Goal: Information Seeking & Learning: Learn about a topic

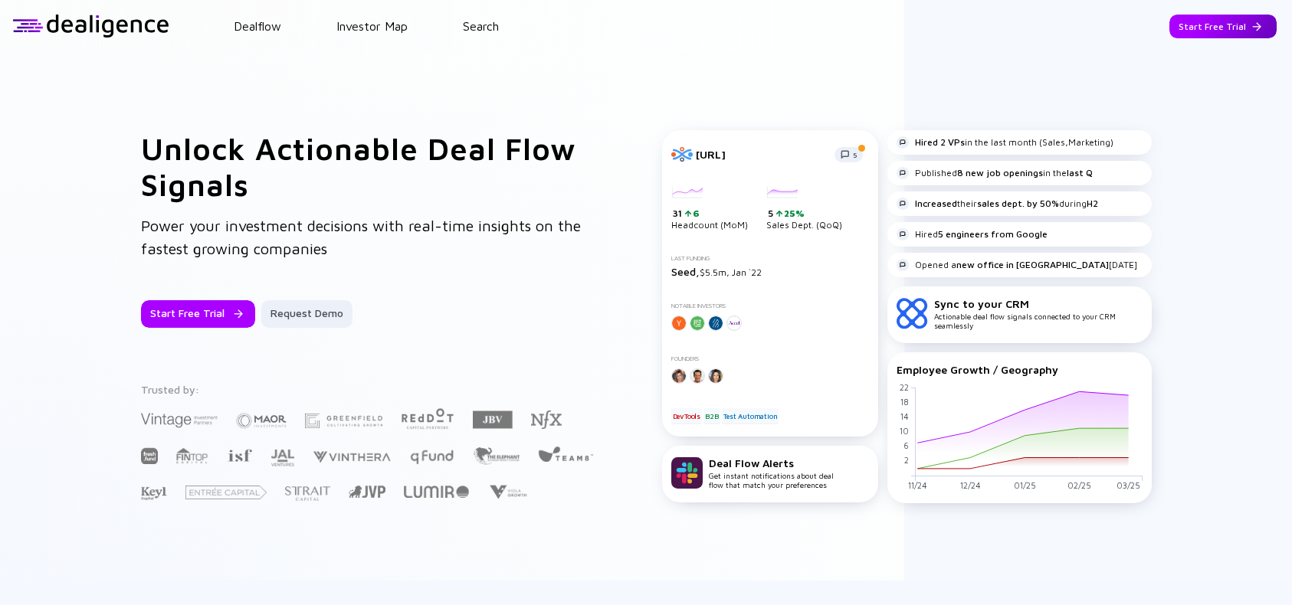
click at [1199, 32] on div "Start Free Trial" at bounding box center [1222, 27] width 107 height 24
click at [1228, 28] on div "Go to App" at bounding box center [1234, 27] width 84 height 24
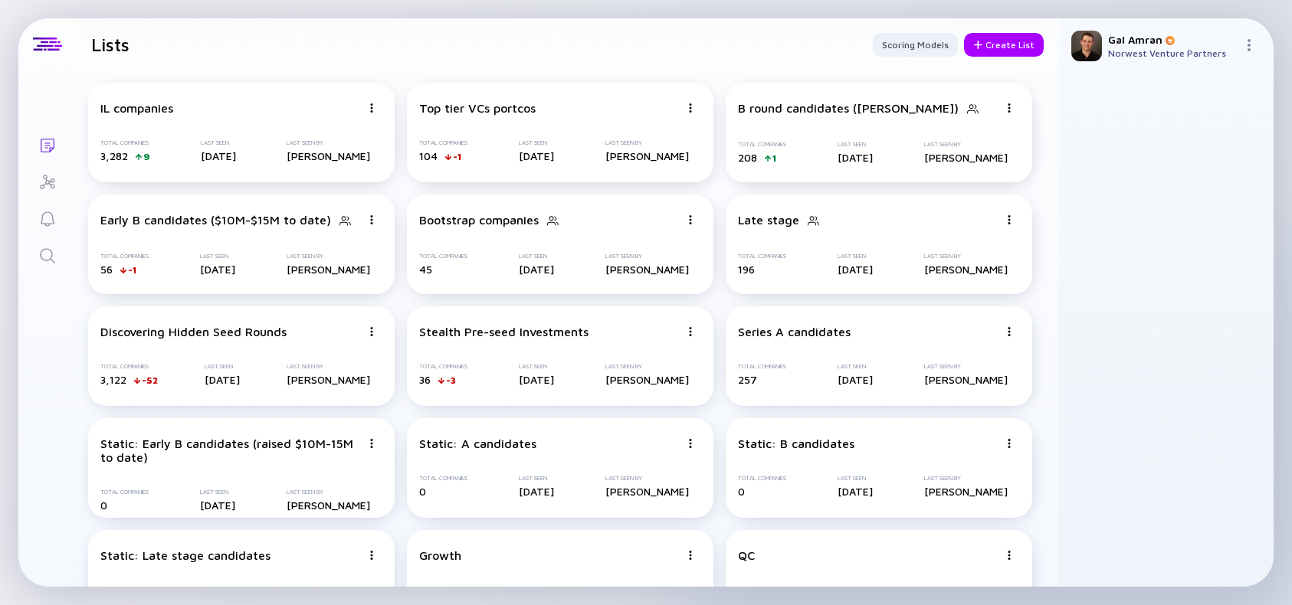
click at [44, 263] on icon "Search" at bounding box center [47, 256] width 18 height 18
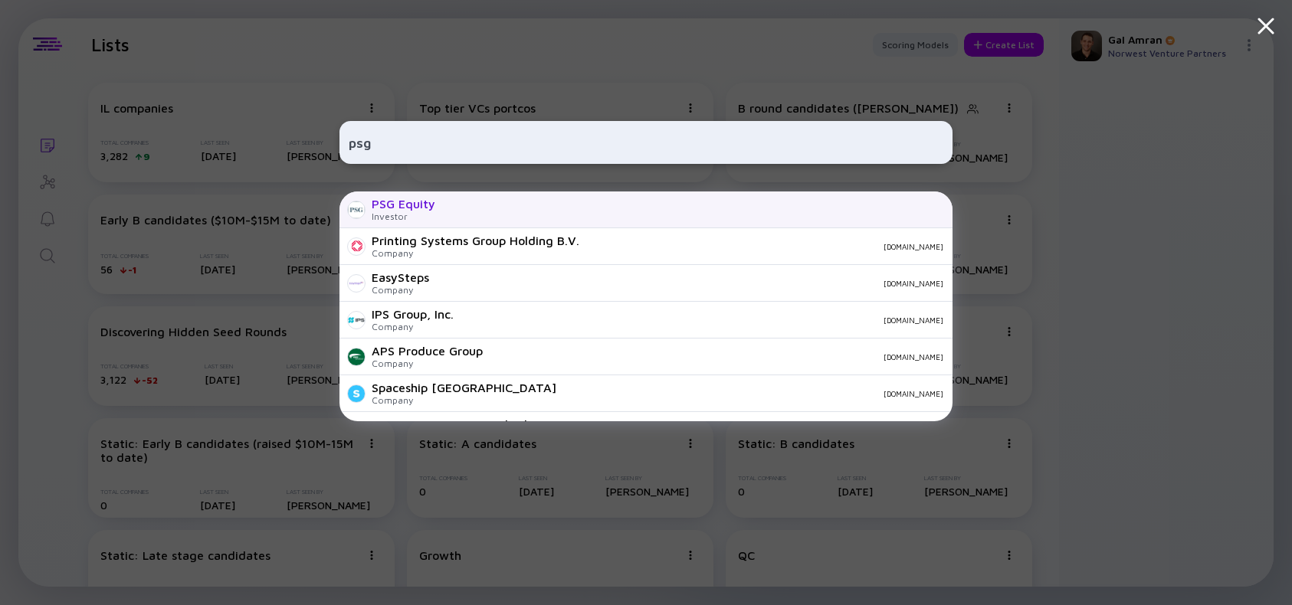
type input "psg"
click at [427, 206] on div "PSG Equity" at bounding box center [404, 204] width 64 height 14
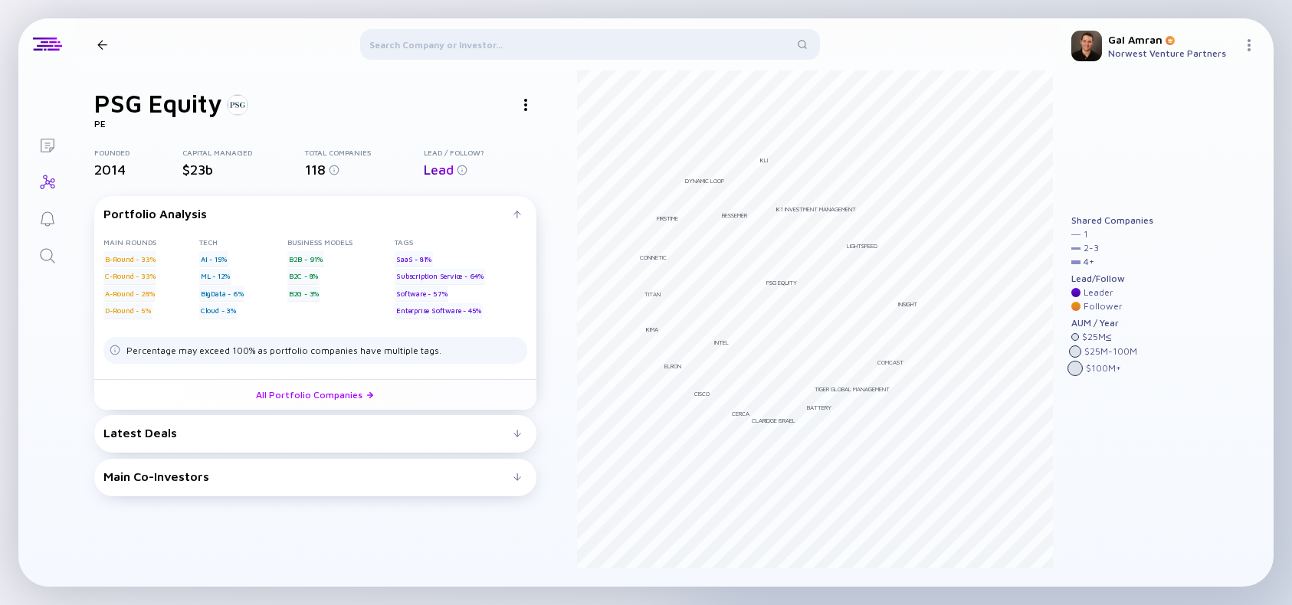
click at [184, 436] on div "Latest Deals" at bounding box center [308, 433] width 410 height 14
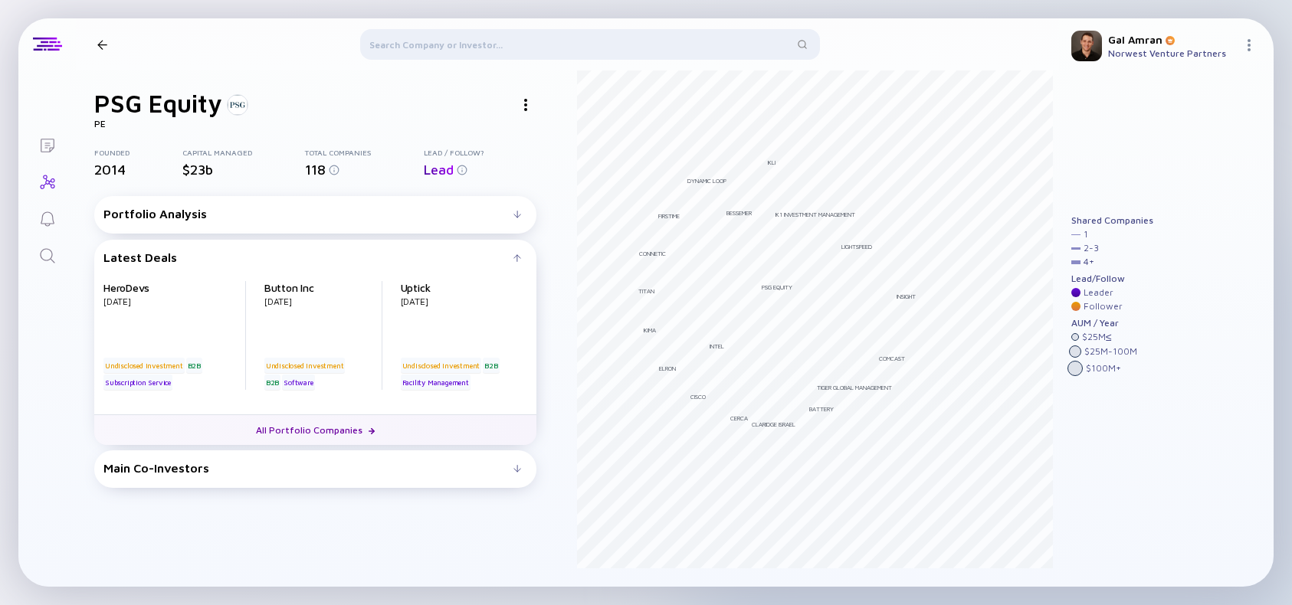
click at [257, 425] on link "All Portfolio Companies" at bounding box center [315, 429] width 442 height 31
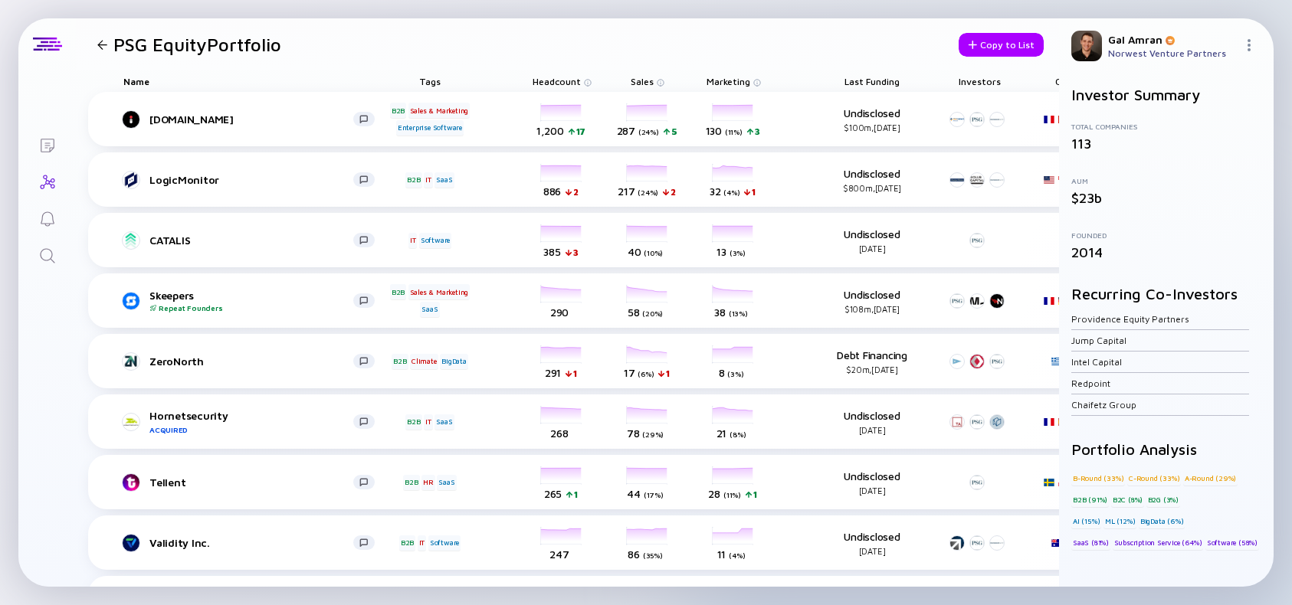
click at [873, 80] on span "Last Funding" at bounding box center [871, 81] width 55 height 11
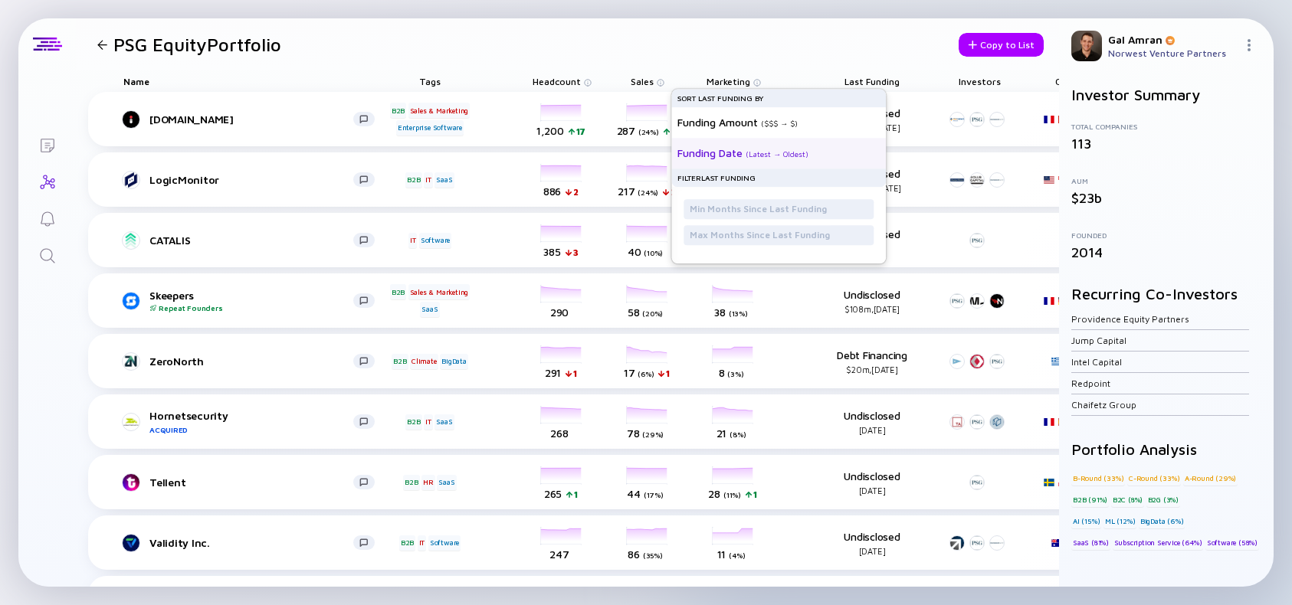
click at [765, 154] on div "( Latest → Oldest )" at bounding box center [776, 153] width 63 height 9
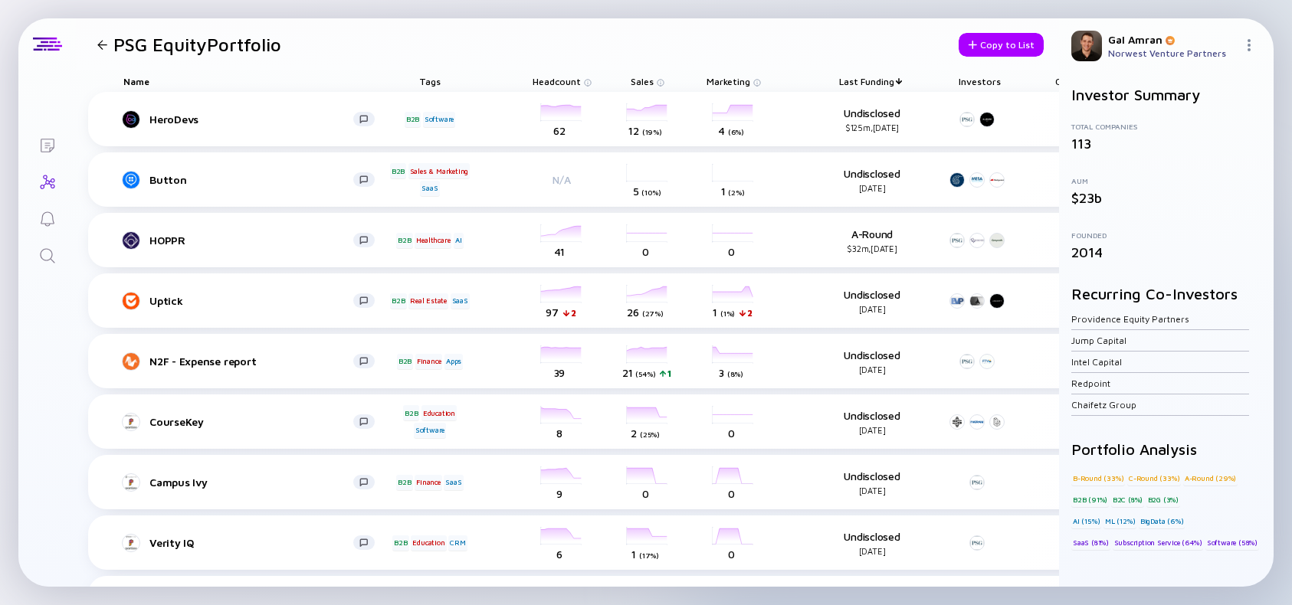
click at [555, 47] on header "PSG Equity Portfolio Copy to List" at bounding box center [567, 44] width 983 height 52
click at [176, 106] on div "HeroDevs B2B Software headcount-herodevs 62 Headcount salesColumn-herodevs 12 (…" at bounding box center [629, 119] width 1082 height 54
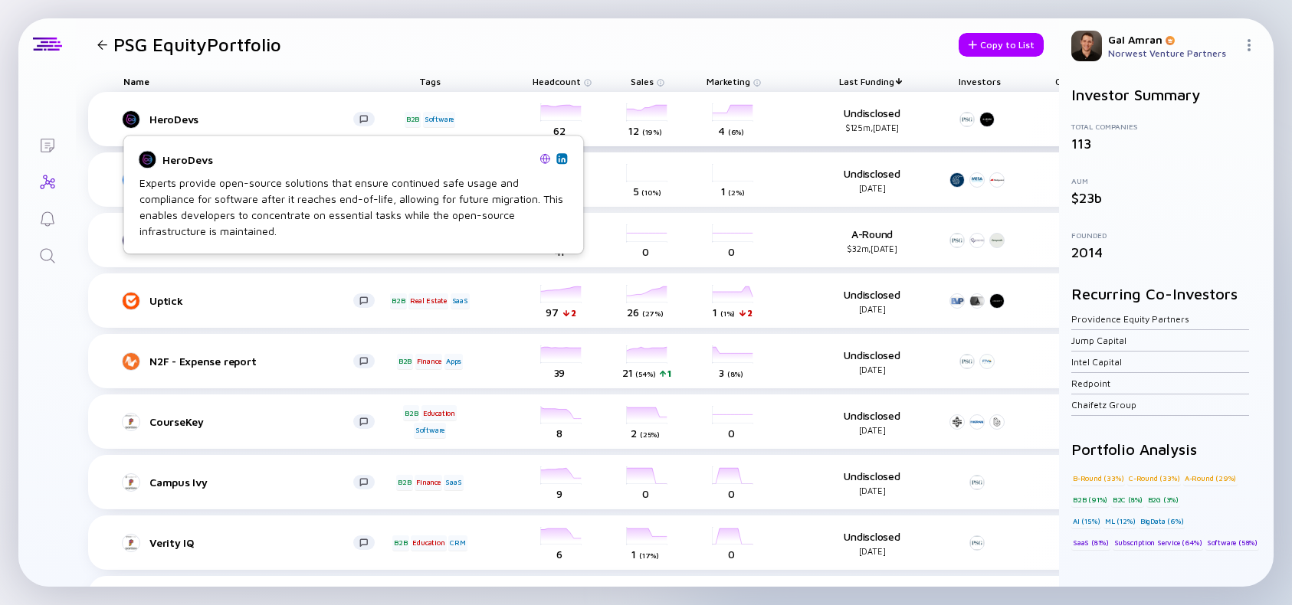
click at [174, 119] on div "HeroDevs" at bounding box center [251, 119] width 204 height 13
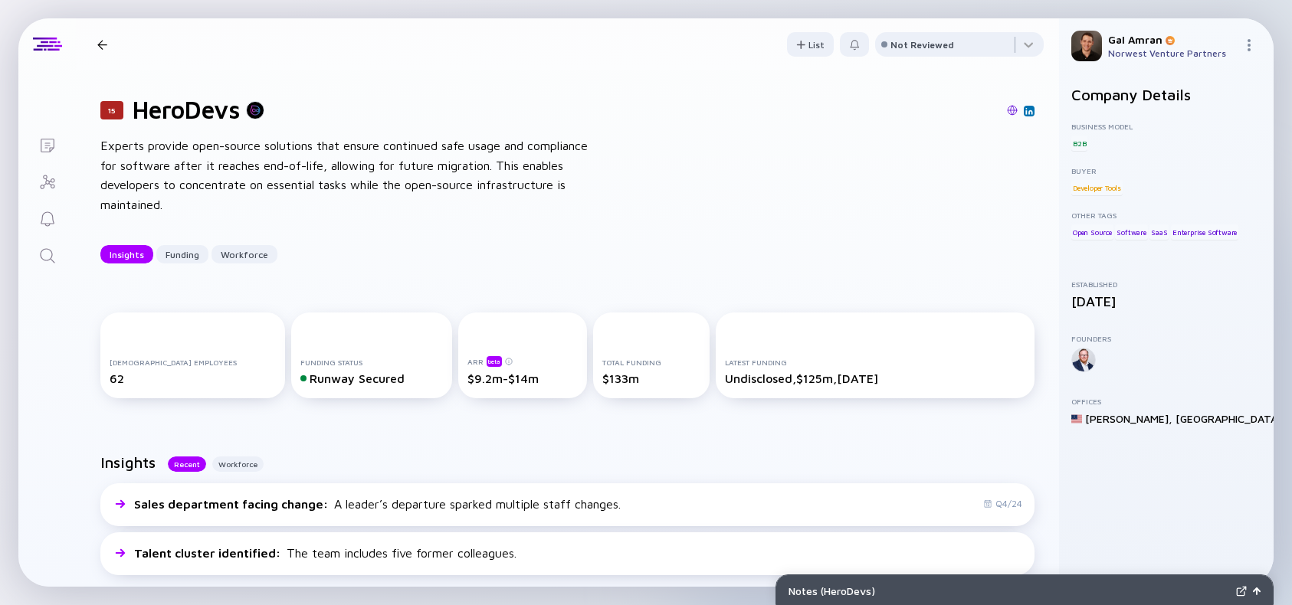
click at [179, 114] on h1 "HeroDevs" at bounding box center [186, 109] width 107 height 29
copy h1 "HeroDevs"
click at [100, 43] on div at bounding box center [102, 45] width 10 height 10
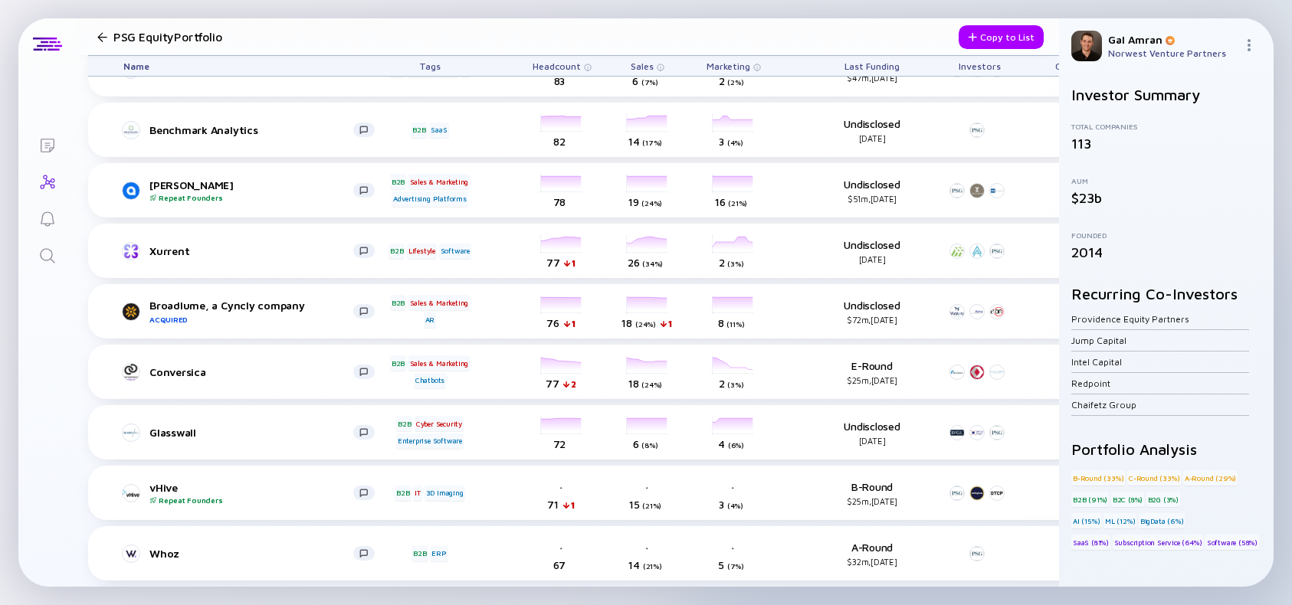
scroll to position [3445, 0]
